Goal: Task Accomplishment & Management: Manage account settings

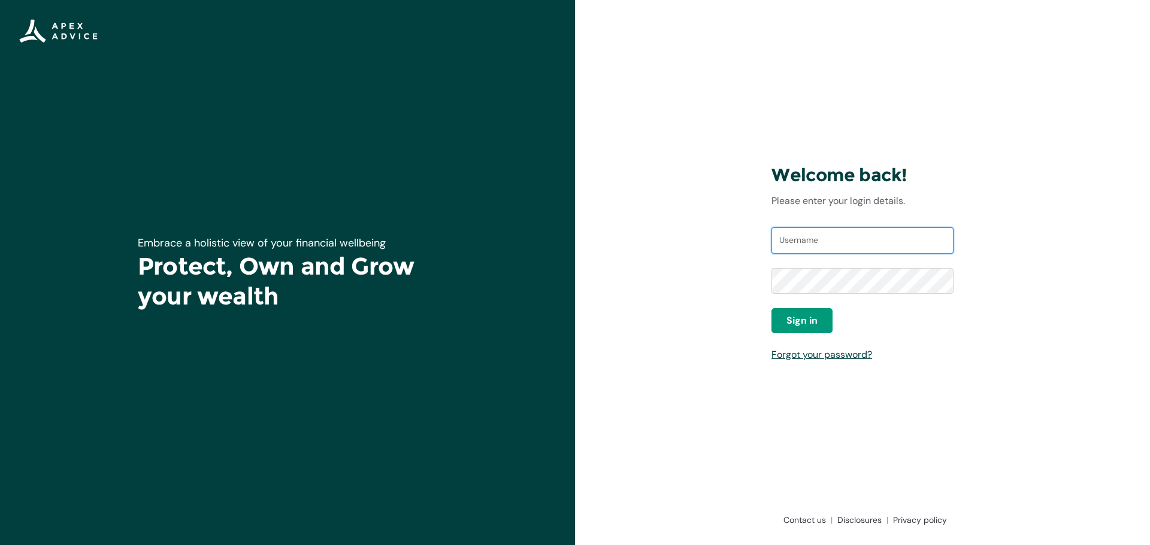
click at [807, 243] on input "Username" at bounding box center [862, 241] width 182 height 26
type input "[EMAIL_ADDRESS][DOMAIN_NAME]"
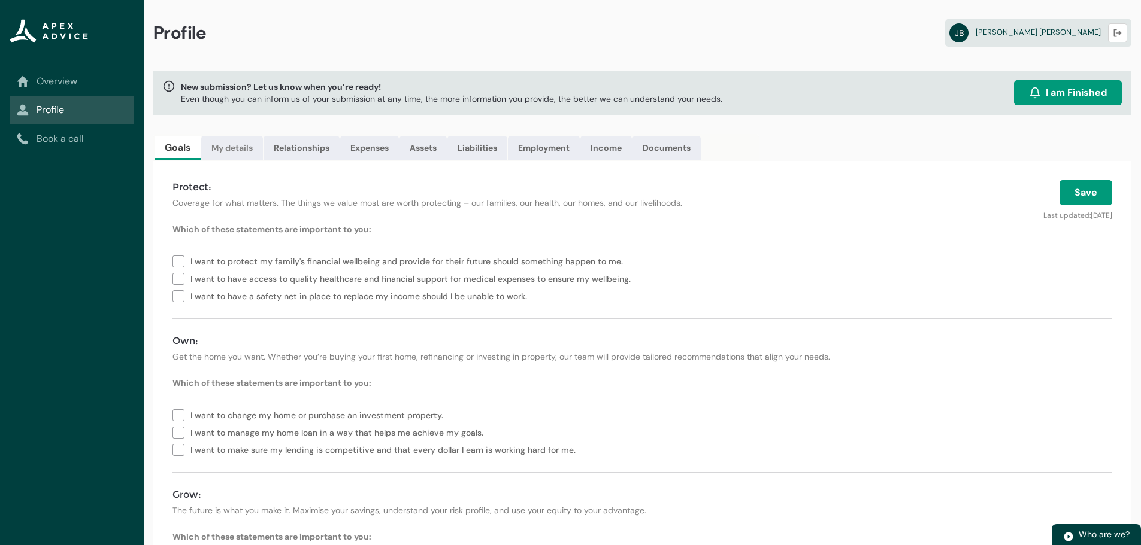
click at [227, 152] on link "My details" at bounding box center [232, 148] width 62 height 24
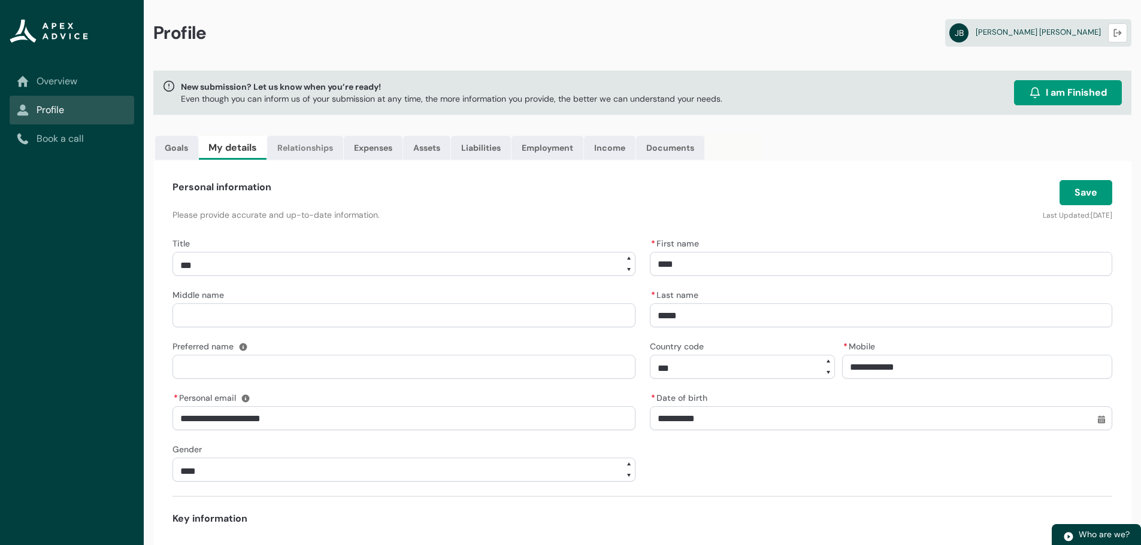
click at [310, 145] on link "Relationships" at bounding box center [305, 148] width 76 height 24
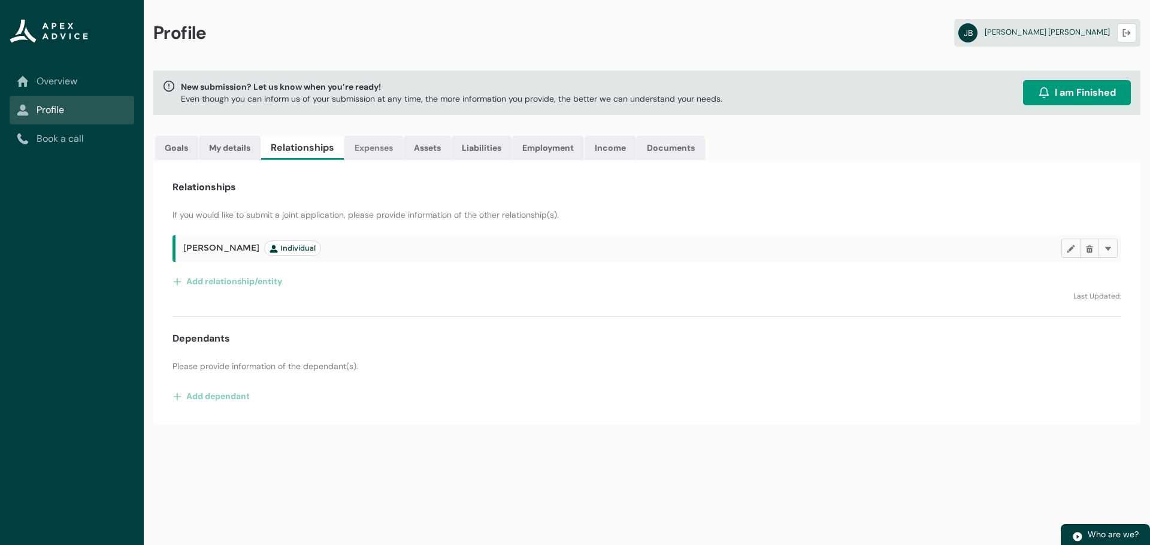
click at [375, 154] on link "Expenses" at bounding box center [373, 148] width 59 height 24
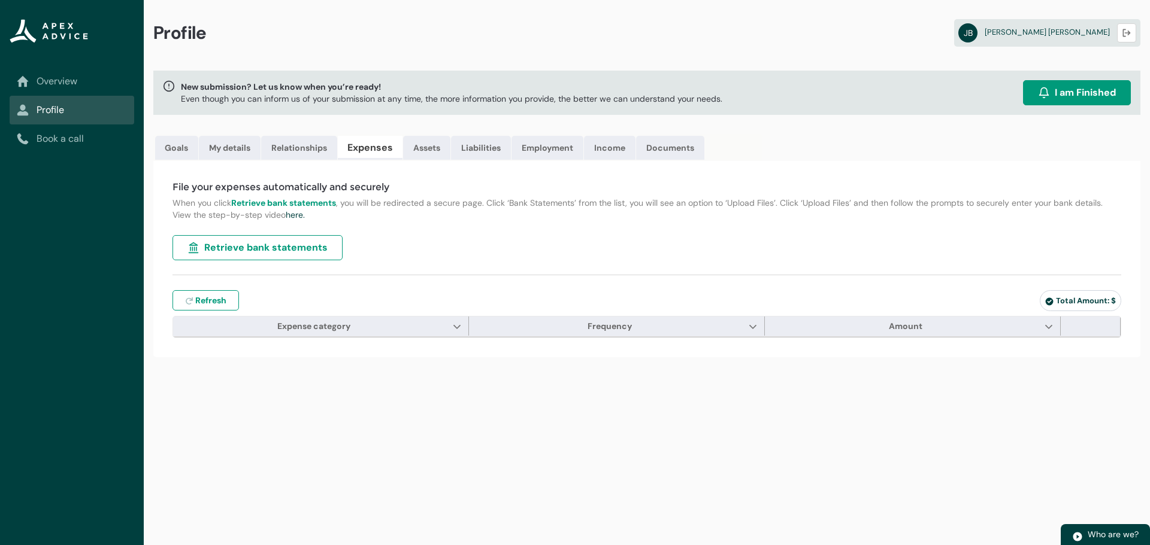
type input "***"
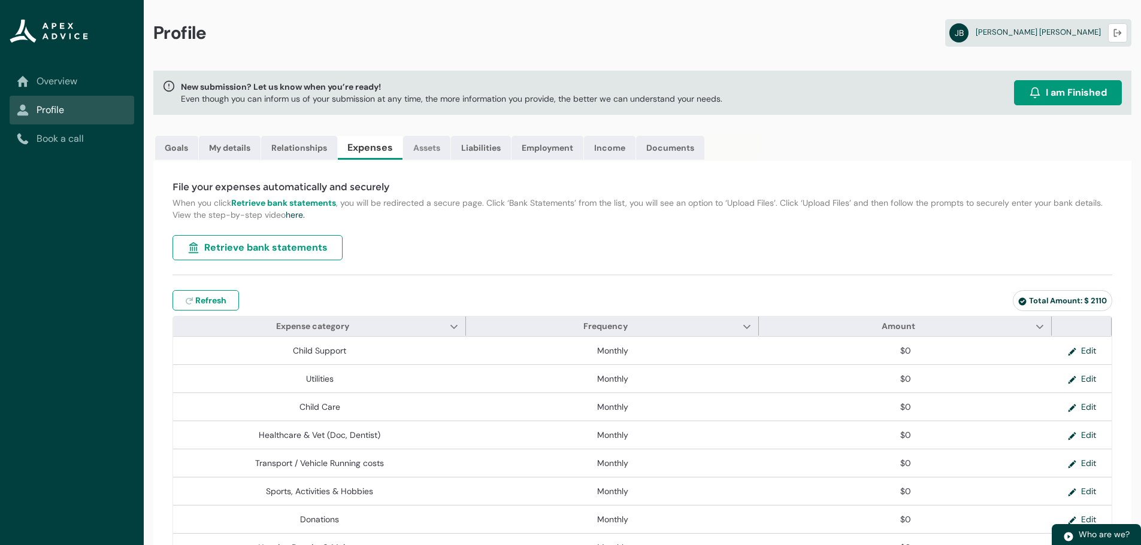
click at [416, 146] on link "Assets" at bounding box center [426, 148] width 47 height 24
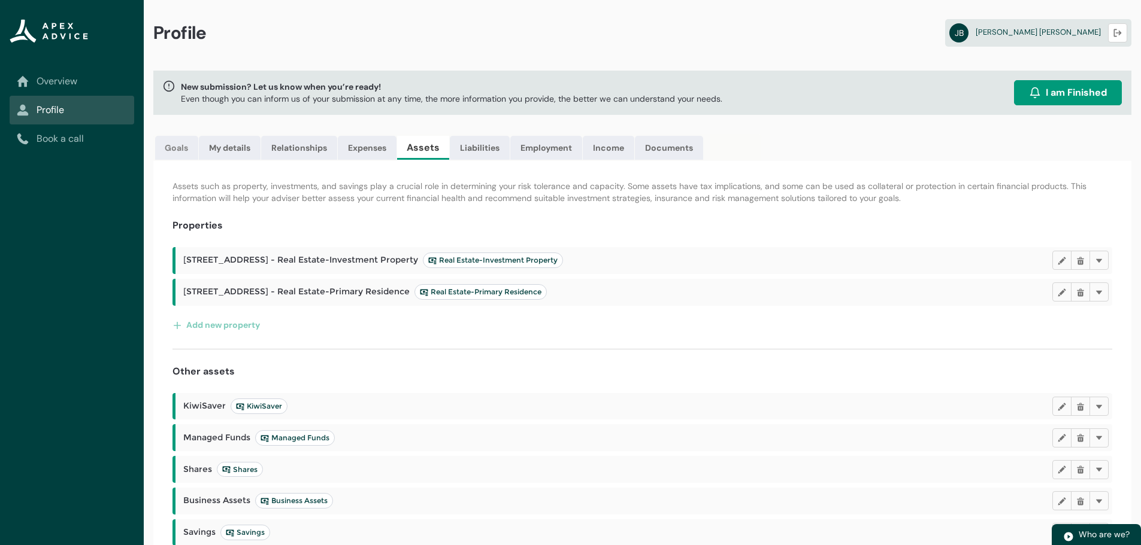
click at [156, 150] on link "Goals" at bounding box center [176, 148] width 43 height 24
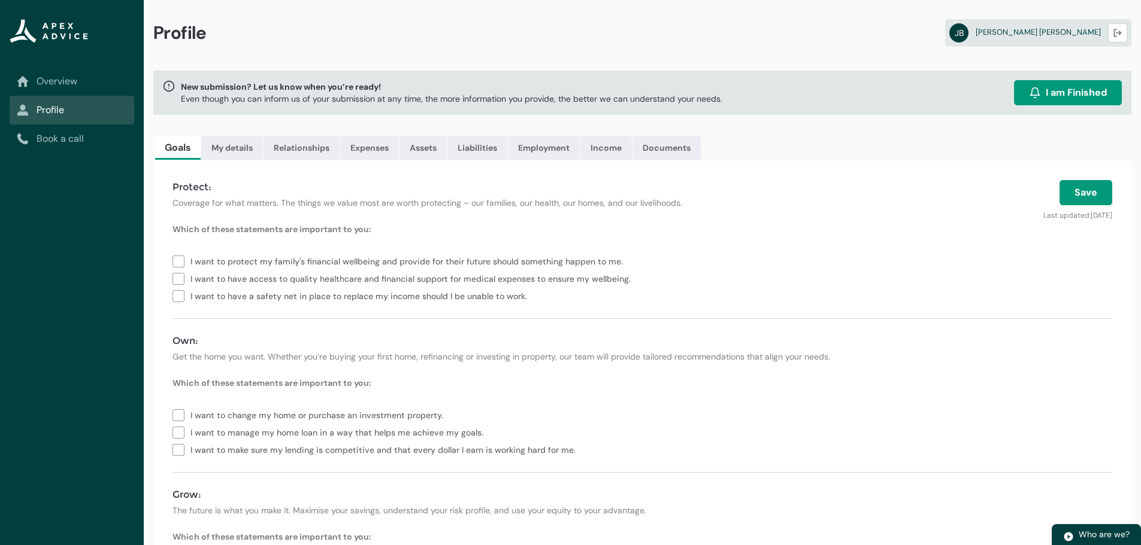
click at [682, 35] on div "Profile [PERSON_NAME]" at bounding box center [642, 35] width 997 height 71
click at [92, 81] on link "Overview" at bounding box center [72, 81] width 110 height 14
